Goal: Task Accomplishment & Management: Use online tool/utility

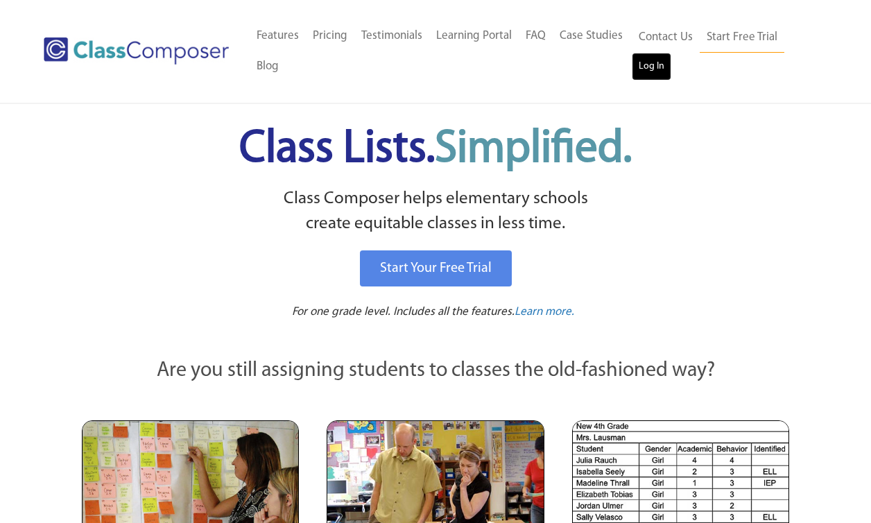
click at [646, 66] on link "Log In" at bounding box center [652, 67] width 40 height 28
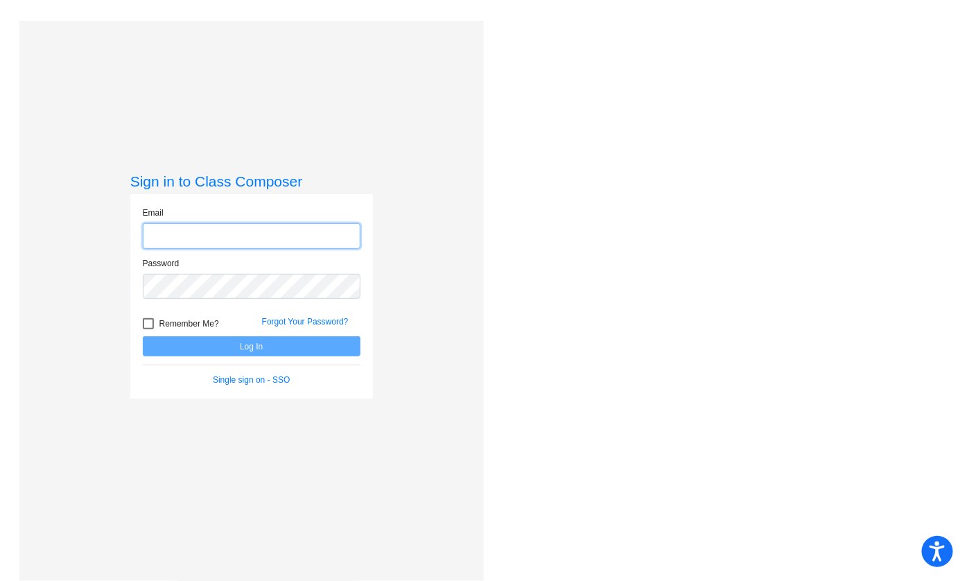
type input "shelly.wiggs@leusd.k12.ca.us"
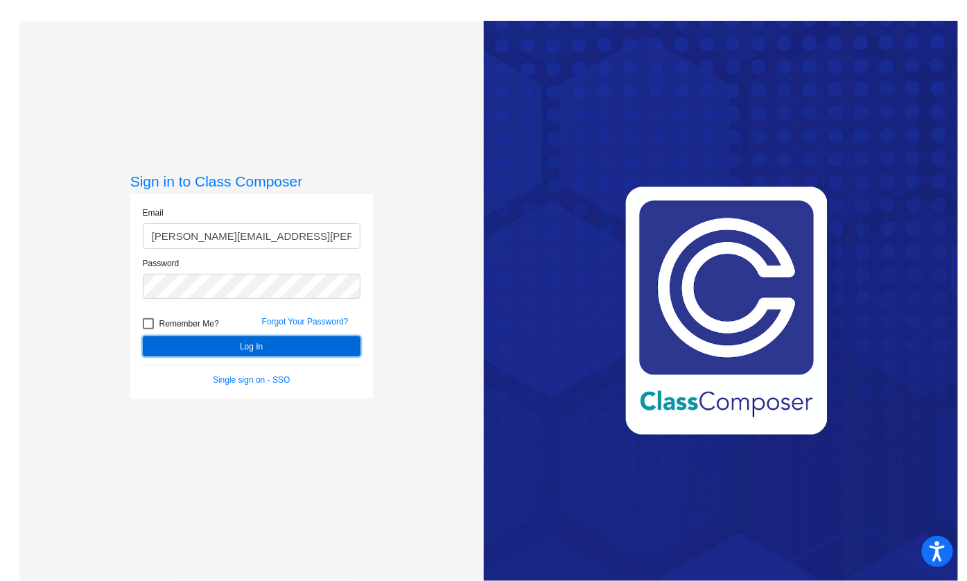
click at [257, 351] on button "Log In" at bounding box center [252, 346] width 218 height 20
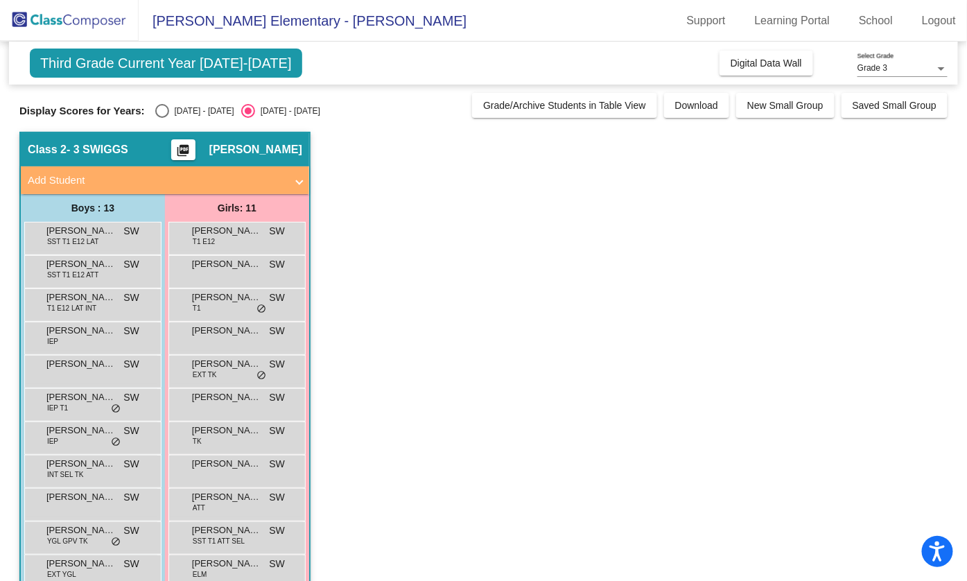
click at [159, 109] on div "Select an option" at bounding box center [162, 111] width 14 height 14
click at [162, 118] on input "2024 - 2025" at bounding box center [162, 118] width 1 height 1
radio input "true"
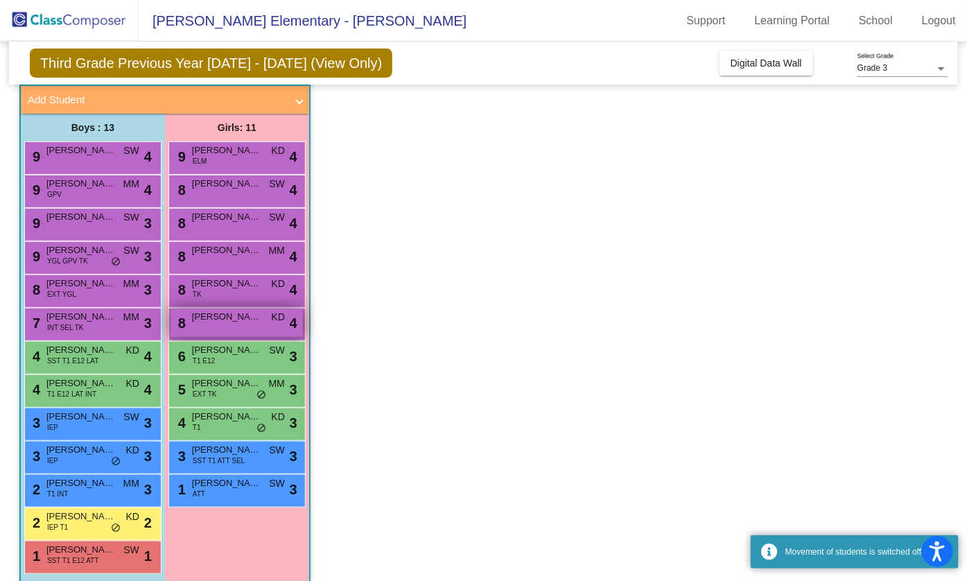
scroll to position [95, 0]
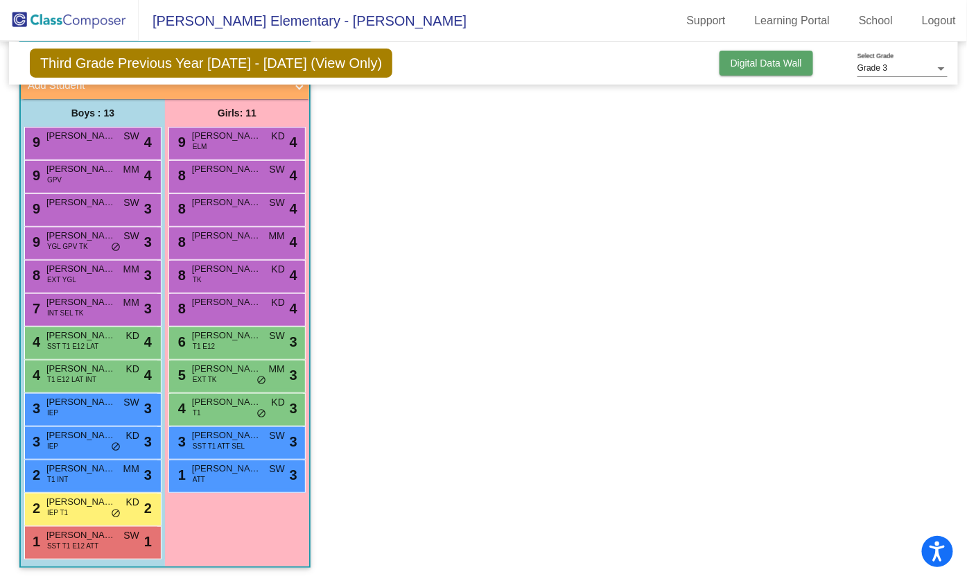
click at [752, 60] on span "Digital Data Wall" at bounding box center [766, 63] width 71 height 11
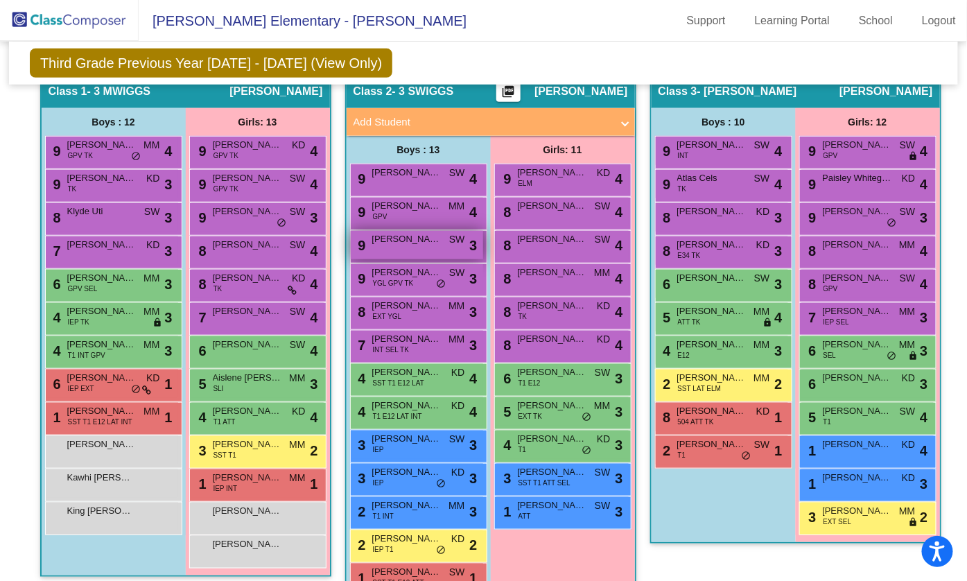
scroll to position [286, 0]
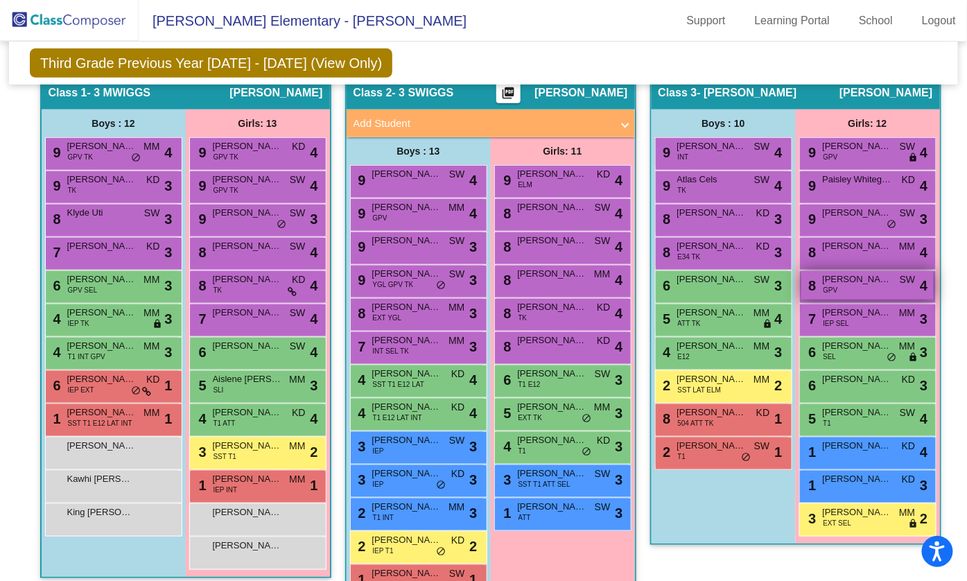
click at [879, 274] on span "Lovelle Morales" at bounding box center [857, 279] width 69 height 14
